Goal: Obtain resource: Download file/media

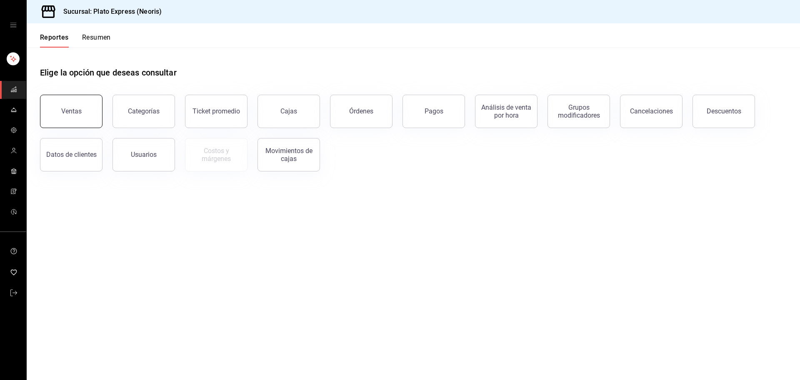
click at [46, 114] on button "Ventas" at bounding box center [71, 111] width 62 height 33
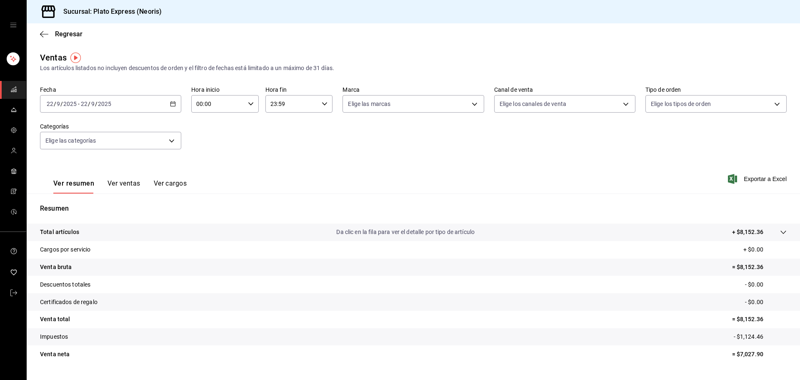
click at [338, 154] on div "Fecha [DATE] [DATE] - [DATE] [DATE] Hora inicio 00:00 Hora inicio Hora fin 23:5…" at bounding box center [413, 122] width 747 height 73
click at [752, 177] on span "Exportar a Excel" at bounding box center [757, 179] width 57 height 10
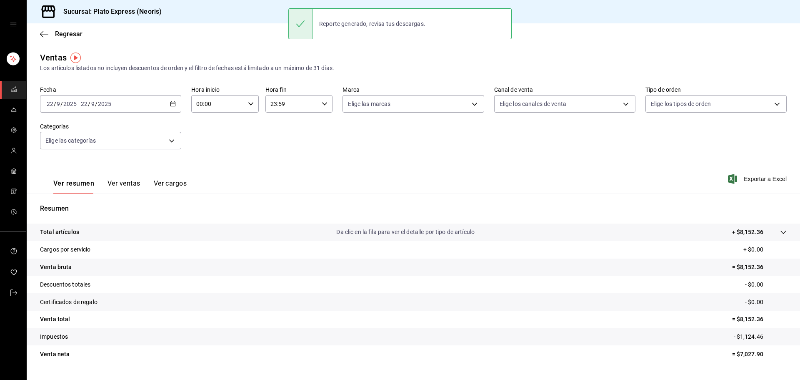
click at [550, 159] on div "Ver resumen Ver ventas Ver cargos Exportar a Excel" at bounding box center [413, 176] width 773 height 34
click at [171, 104] on icon "button" at bounding box center [173, 104] width 6 height 6
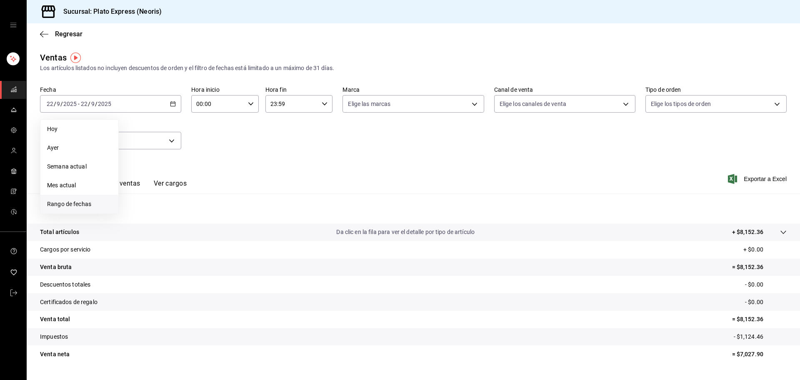
click at [73, 203] on span "Rango de fechas" at bounding box center [79, 204] width 65 height 9
click at [147, 214] on button "23" at bounding box center [150, 214] width 15 height 15
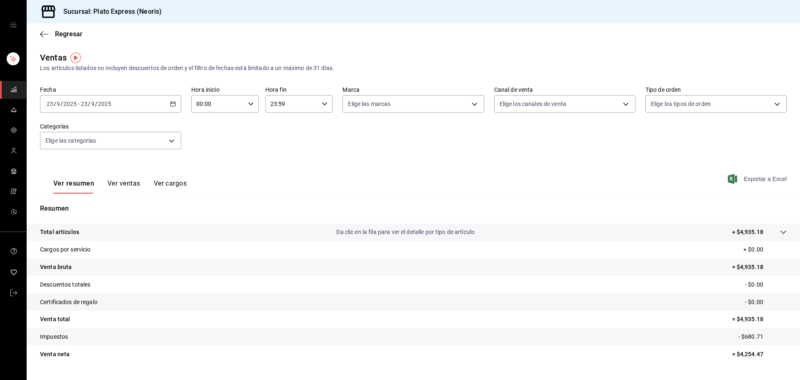
click at [756, 179] on span "Exportar a Excel" at bounding box center [757, 179] width 57 height 10
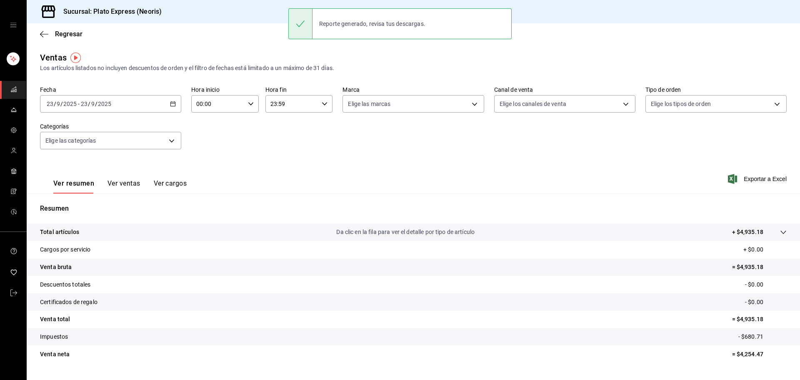
click at [176, 108] on div "[DATE] [DATE] - [DATE] [DATE]" at bounding box center [110, 103] width 141 height 17
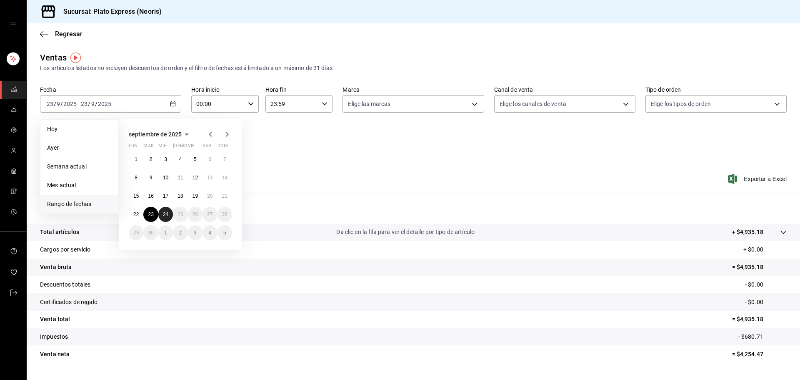
click at [165, 207] on button "24" at bounding box center [165, 214] width 15 height 15
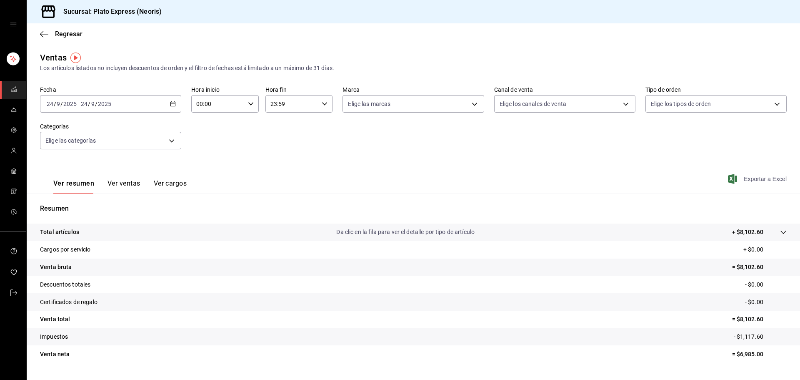
click at [752, 179] on span "Exportar a Excel" at bounding box center [757, 179] width 57 height 10
